Goal: Task Accomplishment & Management: Complete application form

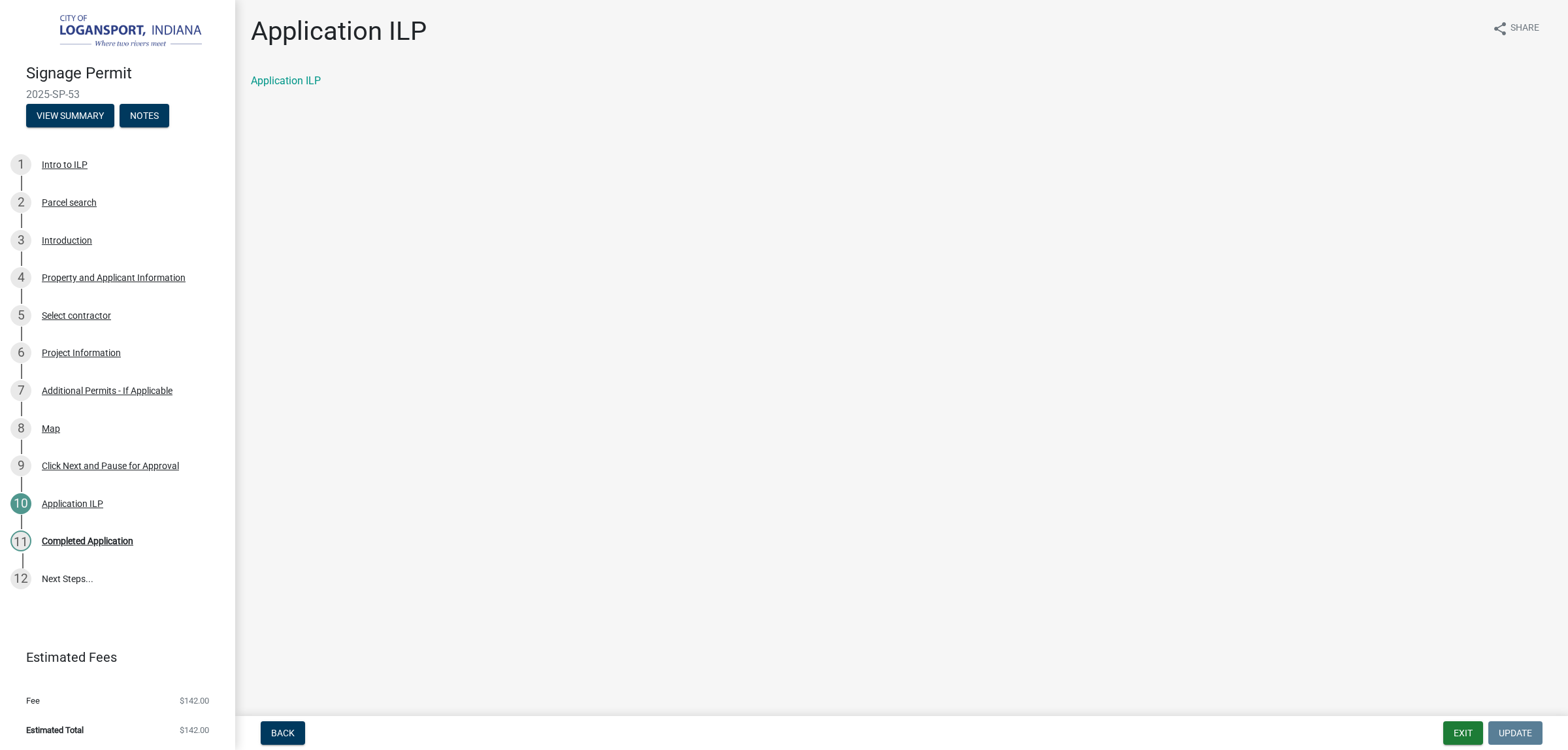
scroll to position [168, 0]
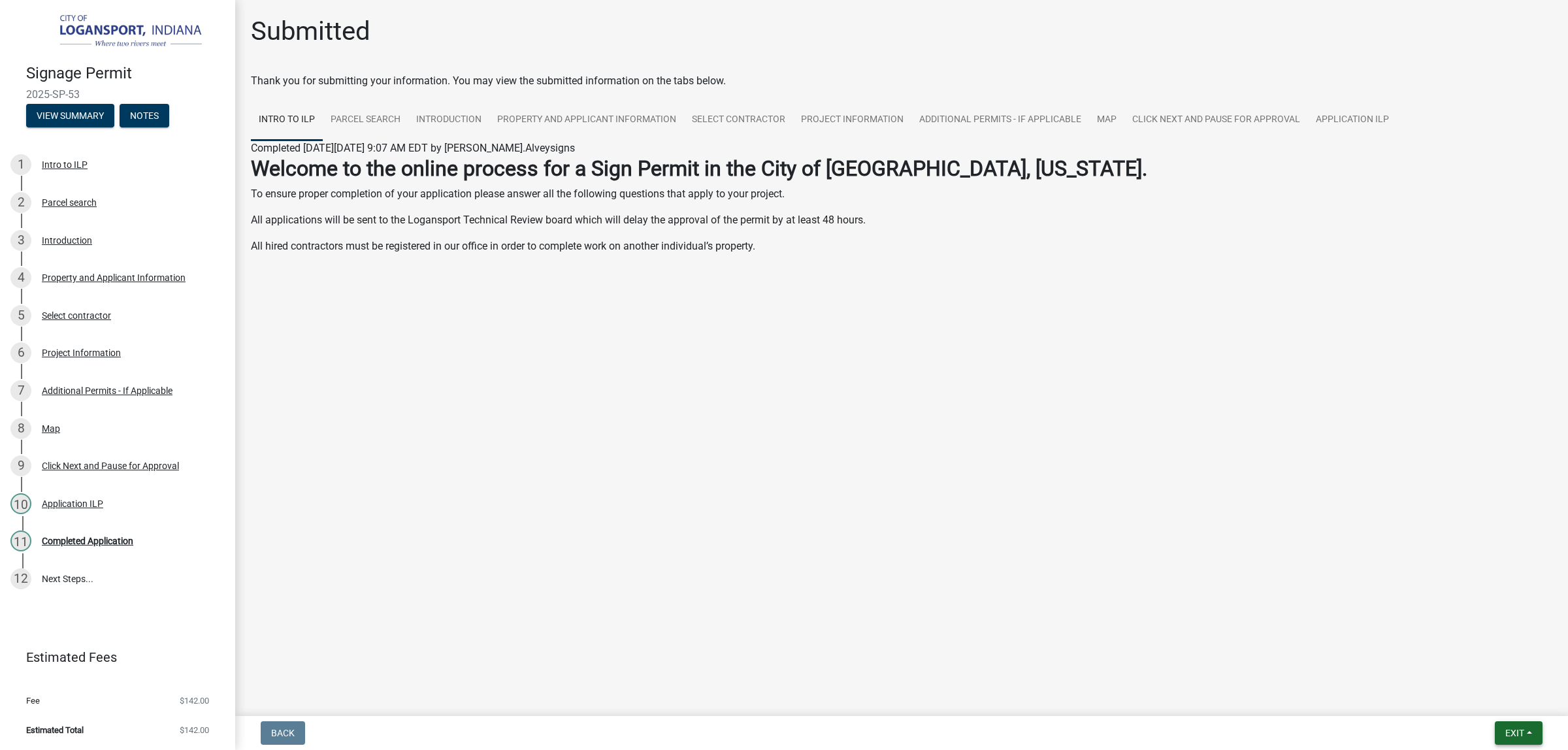
click at [1520, 729] on button "Exit" at bounding box center [1519, 733] width 48 height 24
click at [1506, 699] on button "Save & Exit" at bounding box center [1490, 693] width 105 height 31
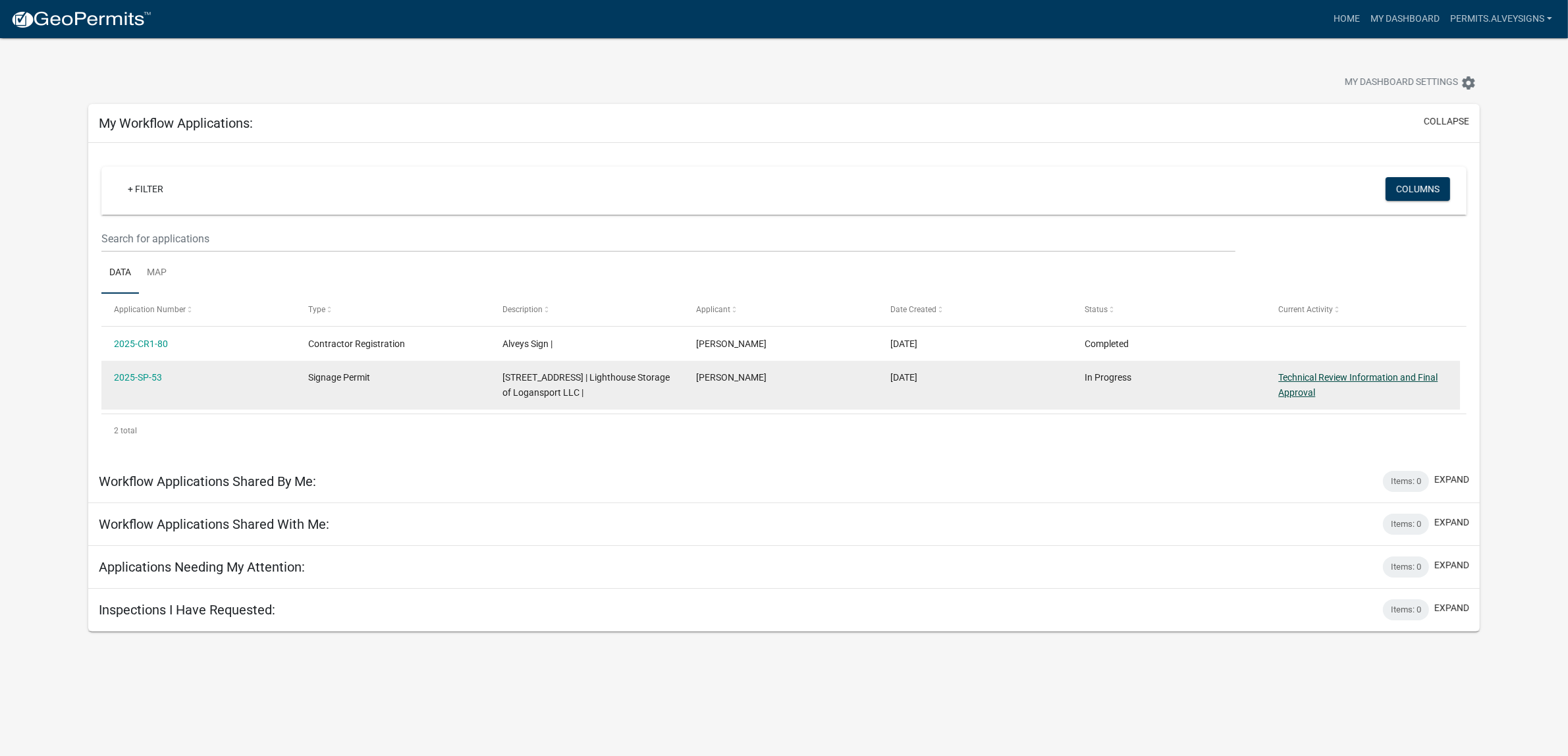
click at [1433, 398] on link "Technical Review Information and Final Approval" at bounding box center [1358, 385] width 159 height 26
